Goal: Obtain resource: Obtain resource

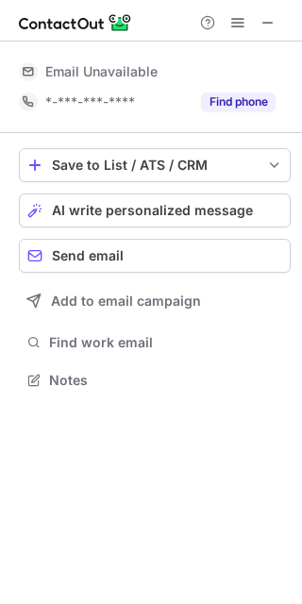
scroll to position [9, 9]
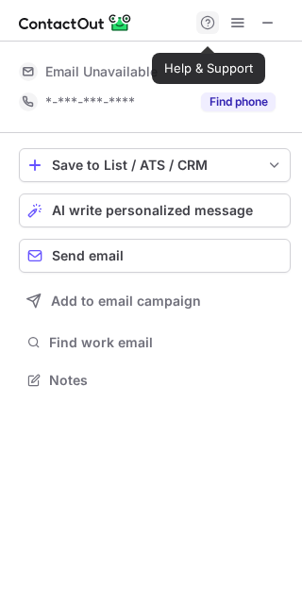
click at [208, 29] on span at bounding box center [207, 22] width 15 height 15
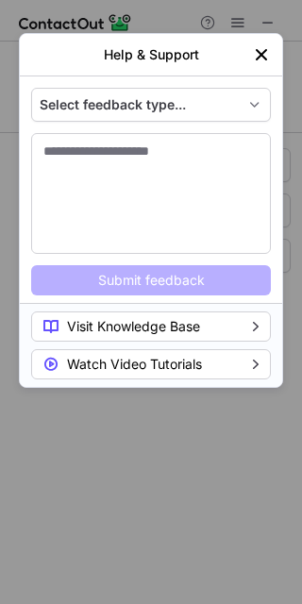
click at [254, 59] on img "left-button" at bounding box center [261, 54] width 19 height 19
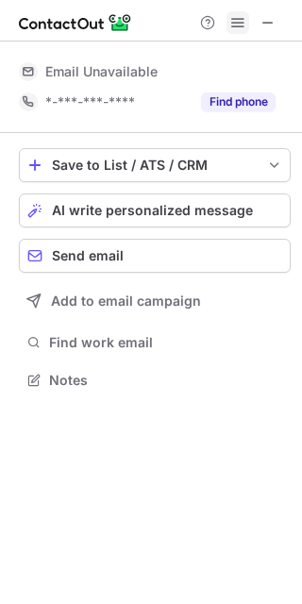
click at [242, 27] on span at bounding box center [237, 22] width 15 height 15
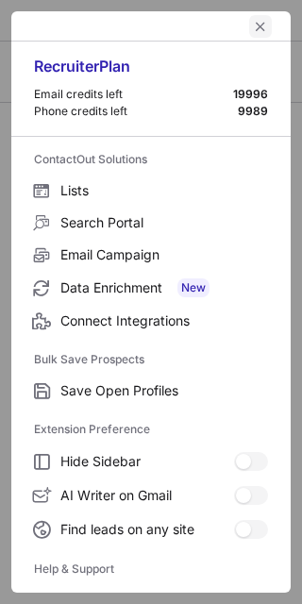
scroll to position [337, 302]
click at [249, 34] on button "left-button" at bounding box center [260, 26] width 23 height 23
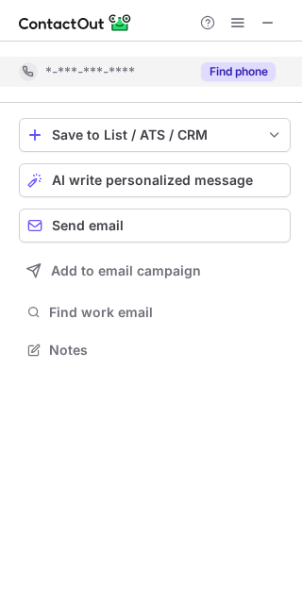
click at [214, 67] on button "Find phone" at bounding box center [238, 71] width 75 height 19
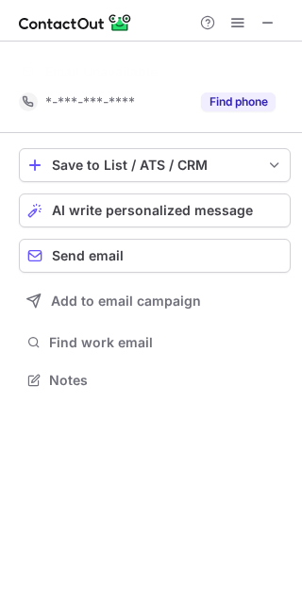
scroll to position [337, 302]
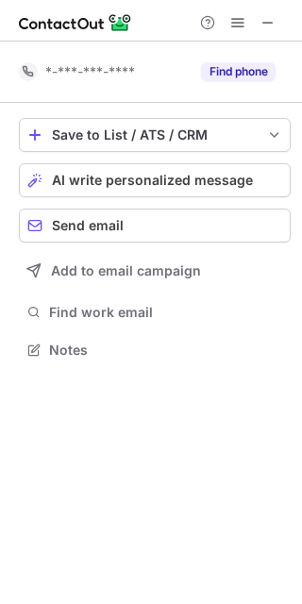
scroll to position [337, 302]
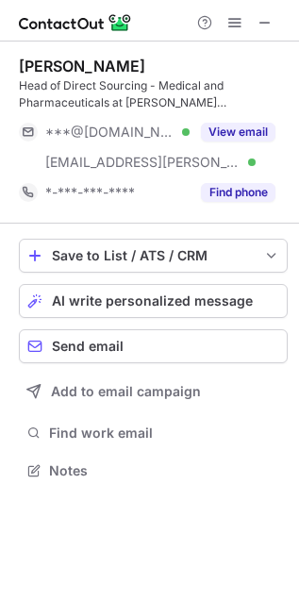
scroll to position [458, 299]
